Goal: Information Seeking & Learning: Learn about a topic

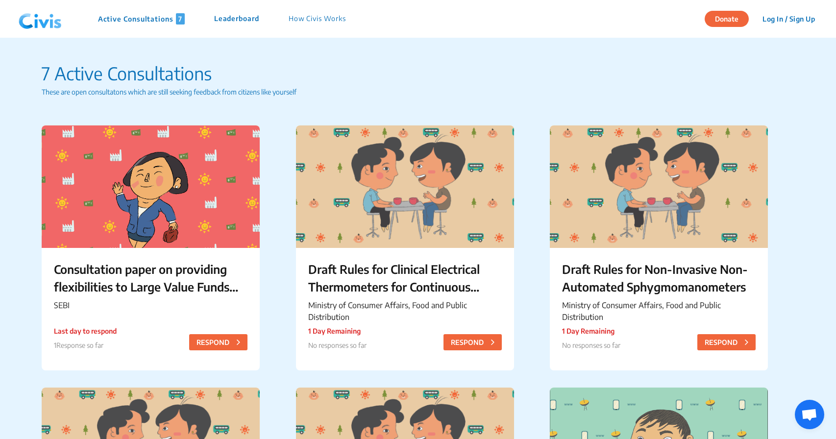
click at [524, 89] on p "These are open consultatons which are still seeking feedback from citizens like…" at bounding box center [418, 92] width 752 height 10
click at [358, 90] on p "These are open consultatons which are still seeking feedback from citizens like…" at bounding box center [418, 92] width 752 height 10
click at [651, 76] on p "7 Active Consultations" at bounding box center [418, 73] width 752 height 26
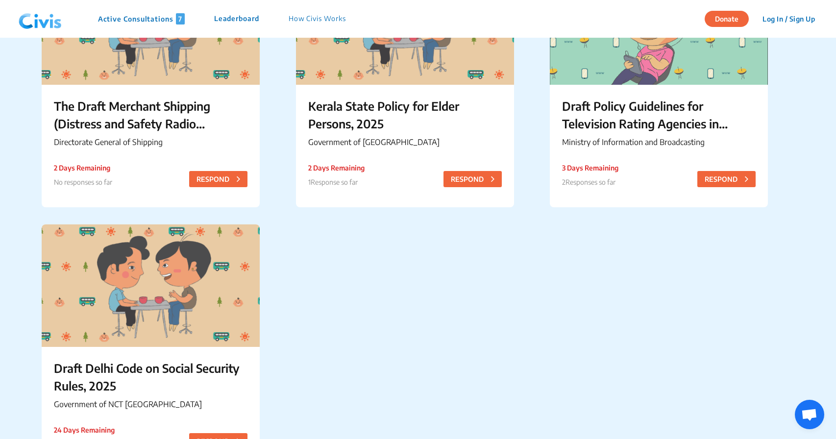
scroll to position [310, 0]
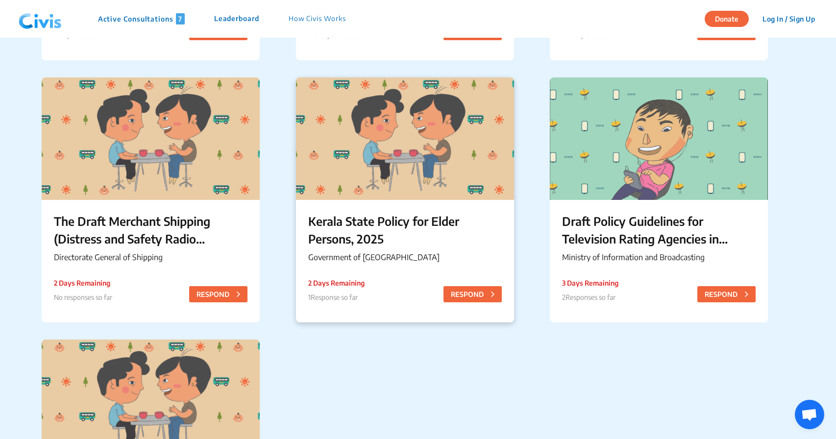
click at [365, 221] on p "Kerala State Policy for Elder Persons, 2025" at bounding box center [404, 229] width 193 height 35
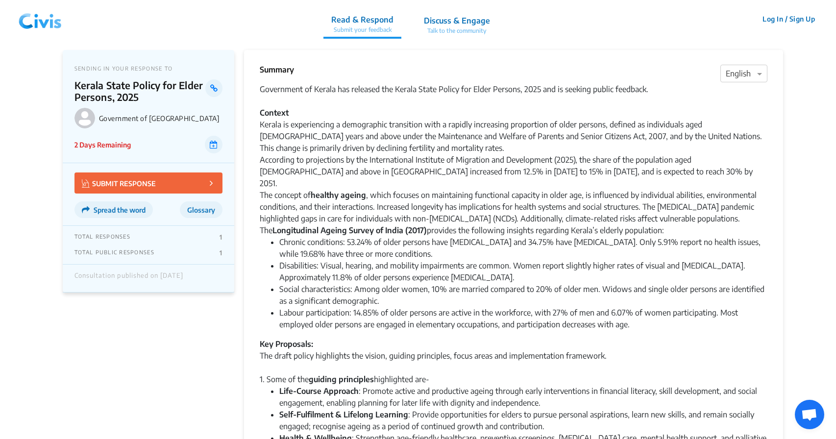
click at [641, 167] on div "Government of Kerala has released the Kerala State Policy for Elder Persons, 20…" at bounding box center [513, 159] width 507 height 153
click at [484, 213] on div "Government of Kerala has released the Kerala State Policy for Elder Persons, 20…" at bounding box center [513, 159] width 507 height 153
click at [709, 236] on li "Chronic conditions: 53.24% of older persons have [MEDICAL_DATA] and 34.75% have…" at bounding box center [523, 248] width 488 height 24
click at [472, 270] on li "Disabilities: Visual, hearing, and mobility impairments are common. Women repor…" at bounding box center [523, 272] width 488 height 24
